Goal: Task Accomplishment & Management: Use online tool/utility

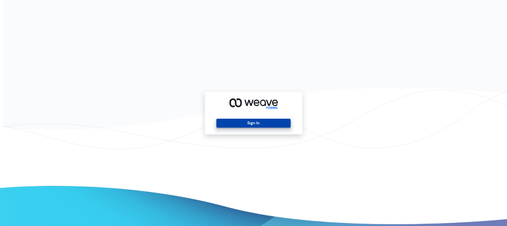
click at [244, 120] on button "Sign In" at bounding box center [253, 122] width 74 height 9
click at [248, 121] on button "Sign In" at bounding box center [253, 122] width 74 height 9
click at [249, 121] on button "Sign In" at bounding box center [253, 122] width 74 height 9
